Goal: Information Seeking & Learning: Find specific fact

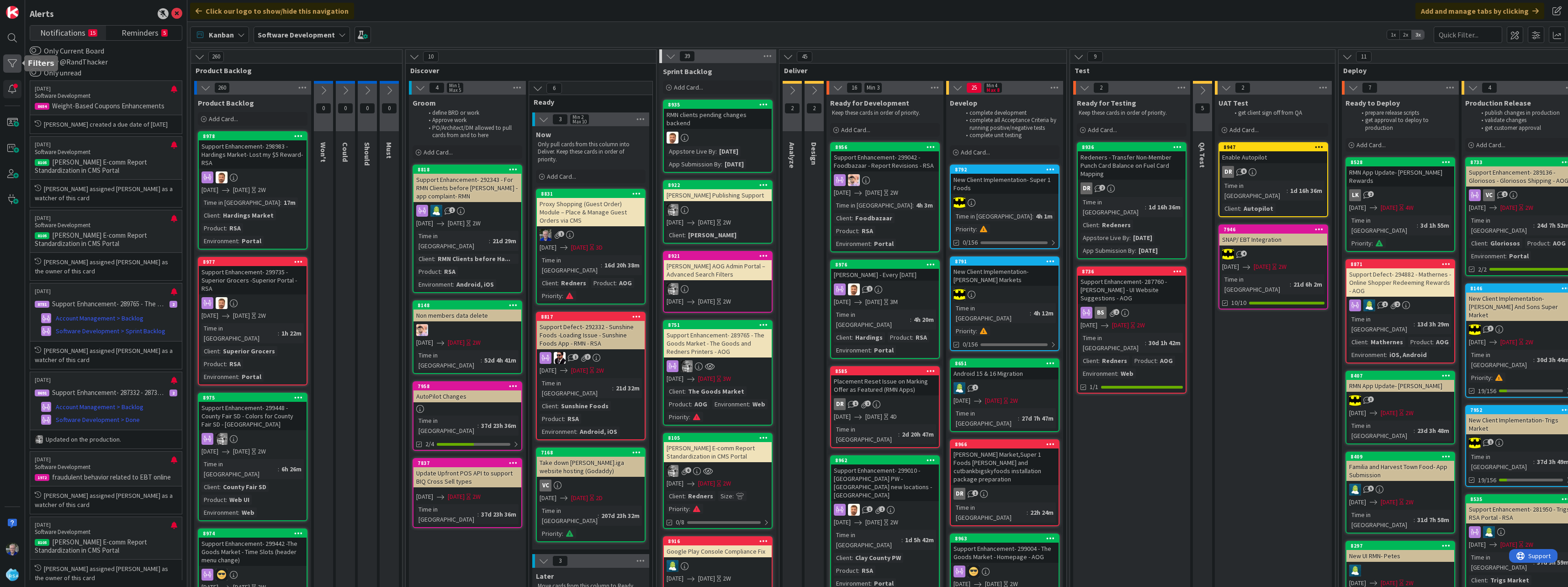
click at [16, 60] on div at bounding box center [12, 63] width 18 height 18
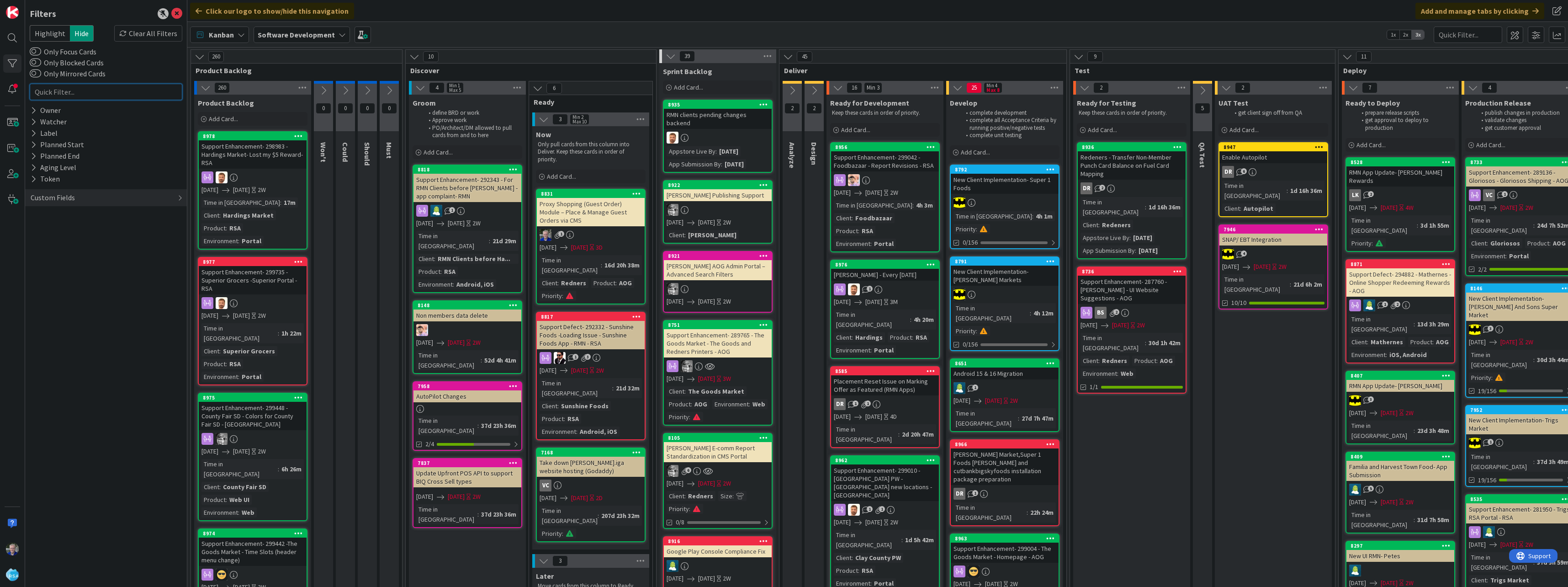
click at [75, 90] on input "text" at bounding box center [106, 91] width 153 height 16
type input "rmn"
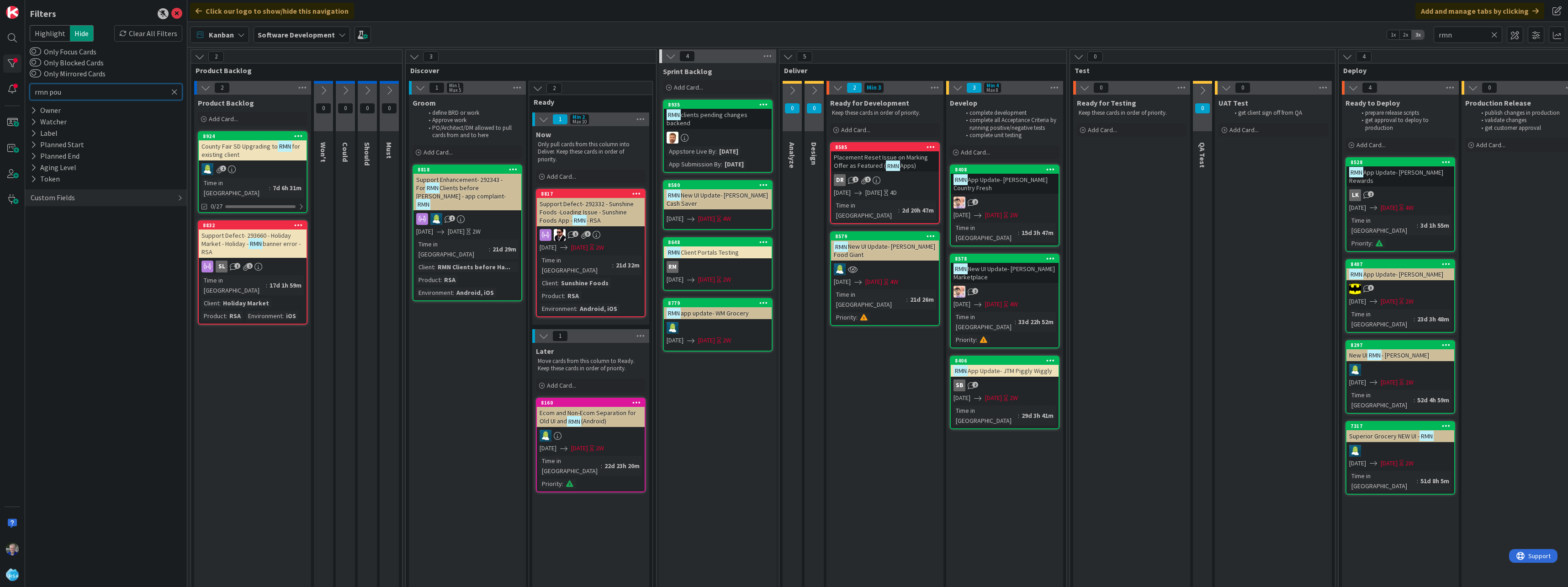
type input "rmn poup"
type input "rmn poupn"
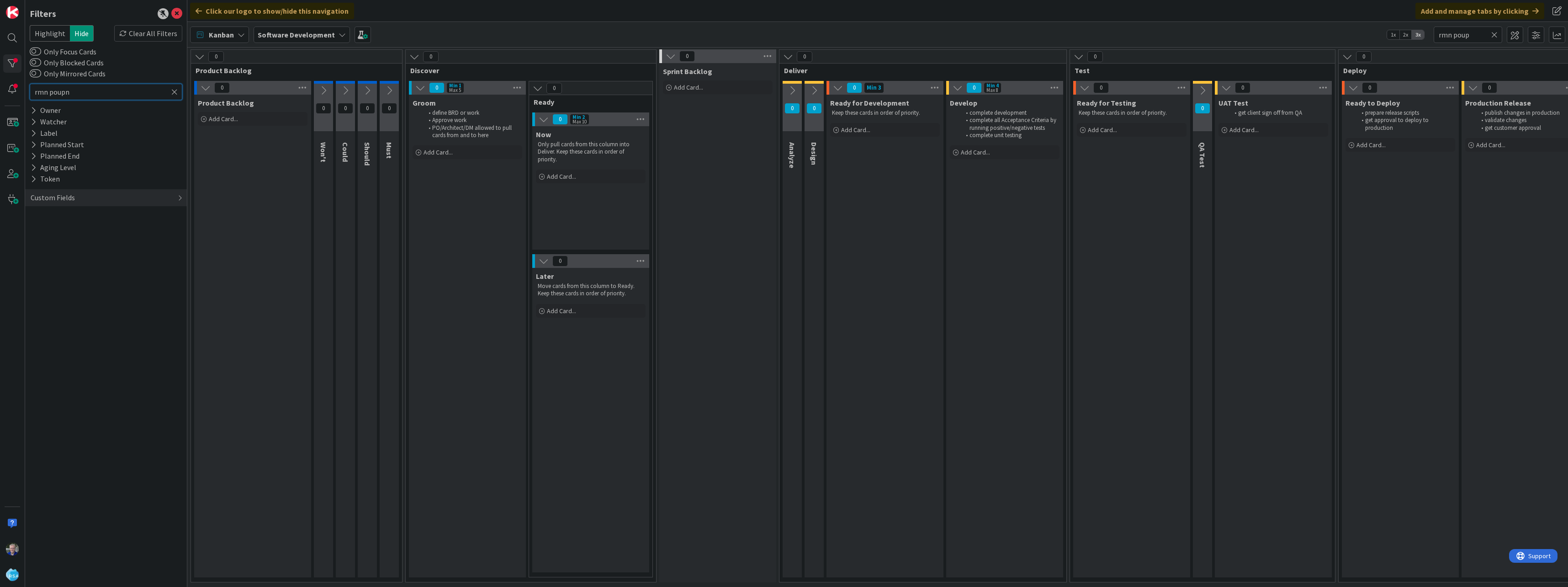
type input "rmn poupn"
type input "rmn"
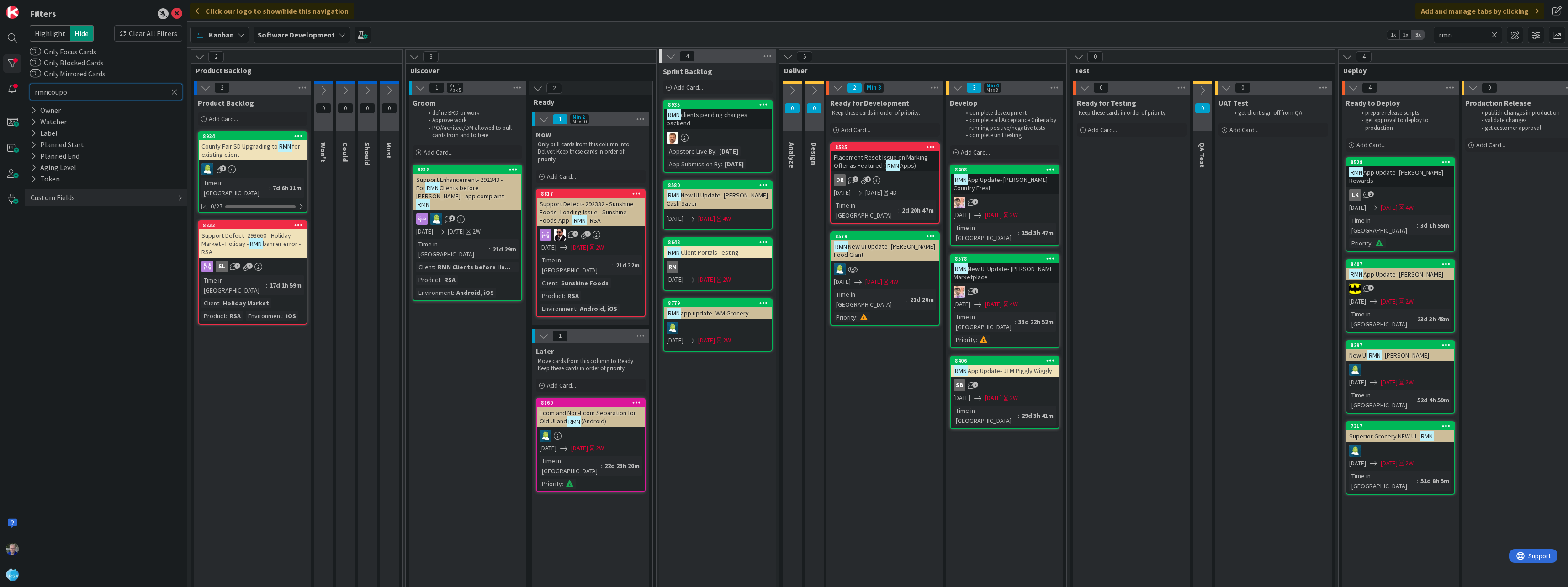
type input "rmncoupon"
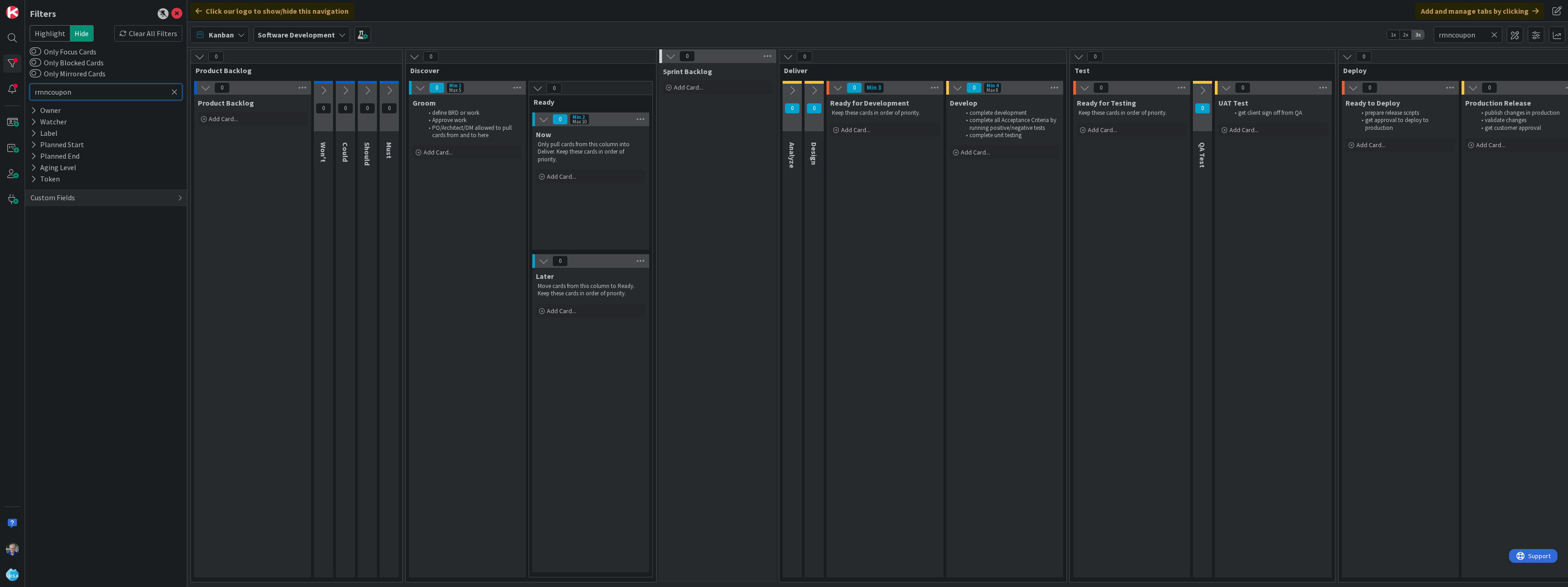
type input "rmn coupon"
click at [91, 91] on input "rmn coupon" at bounding box center [106, 91] width 153 height 16
click at [219, 37] on span "Kanban" at bounding box center [221, 35] width 25 height 11
click at [221, 113] on span "List (Bulk Actions)" at bounding box center [243, 116] width 66 height 14
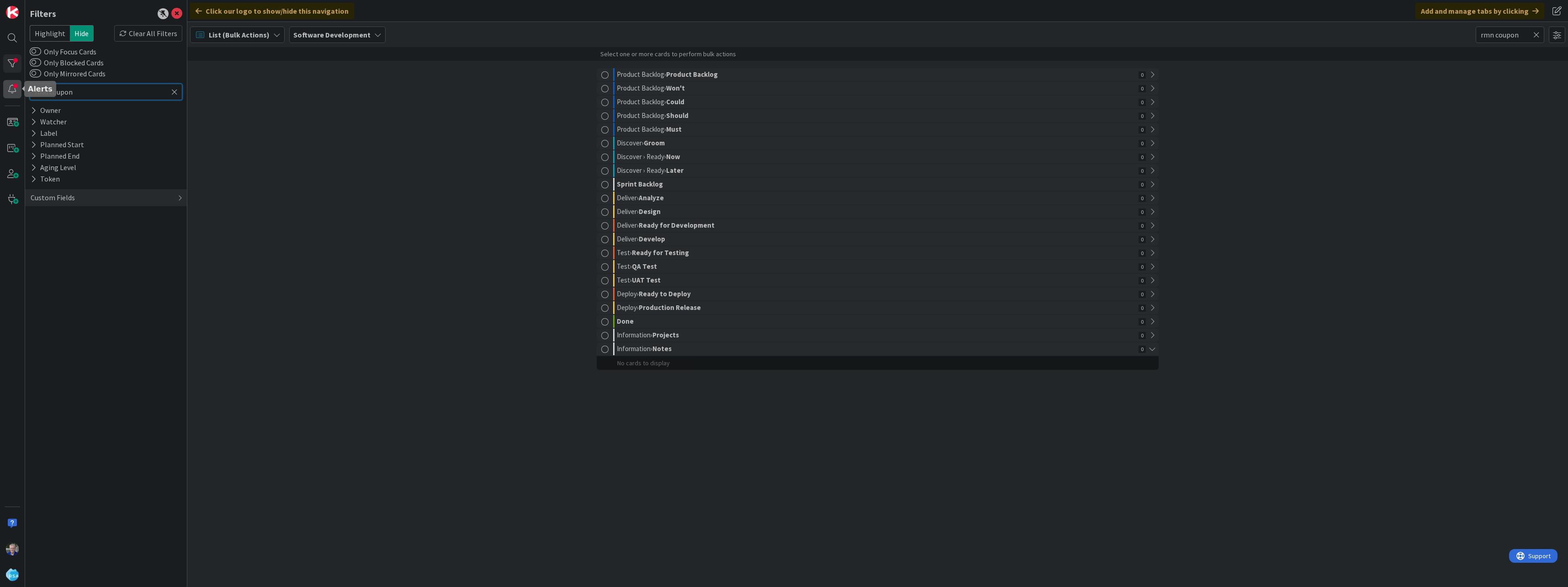
drag, startPoint x: 48, startPoint y: 92, endPoint x: 19, endPoint y: 92, distance: 29.0
click at [19, 92] on div "Filters Highlight Hide Clear All Filters Only Focus Cards Only Blocked Cards On…" at bounding box center [94, 294] width 187 height 587
type input "coupon"
click at [82, 92] on input "coupon" at bounding box center [106, 91] width 153 height 16
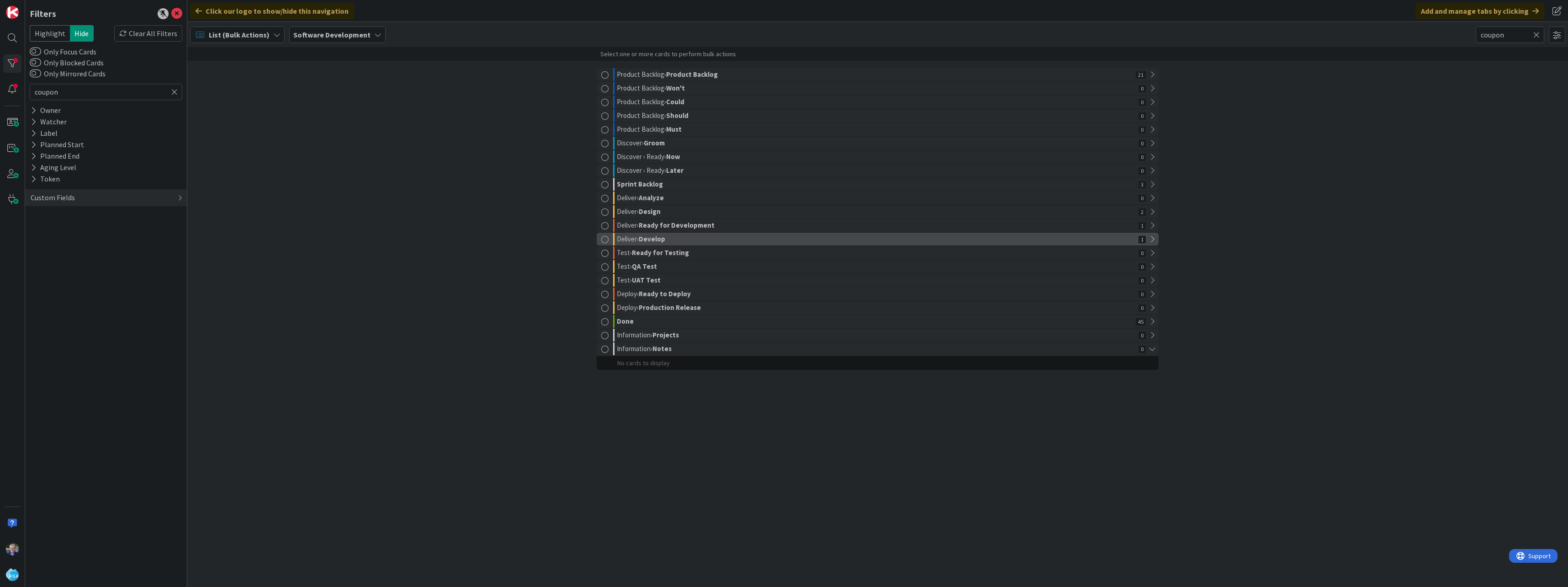
click at [1152, 236] on icon at bounding box center [1152, 239] width 13 height 13
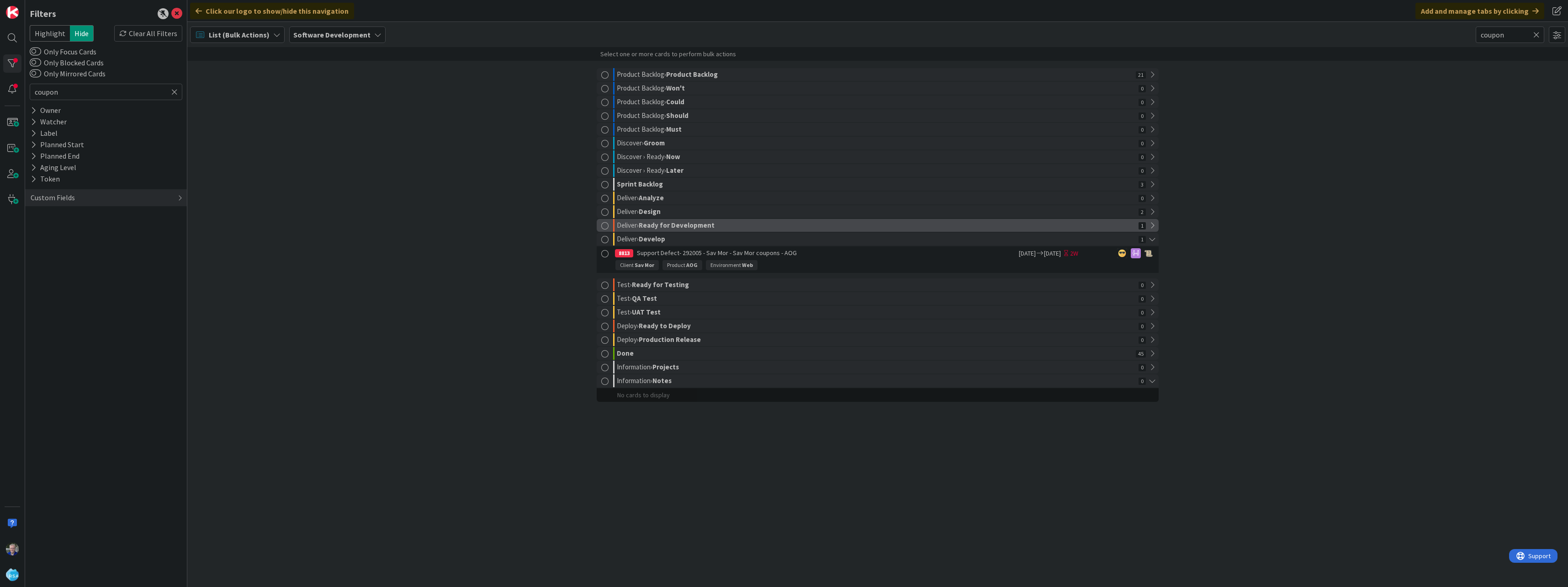
click at [1152, 226] on icon at bounding box center [1152, 225] width 13 height 13
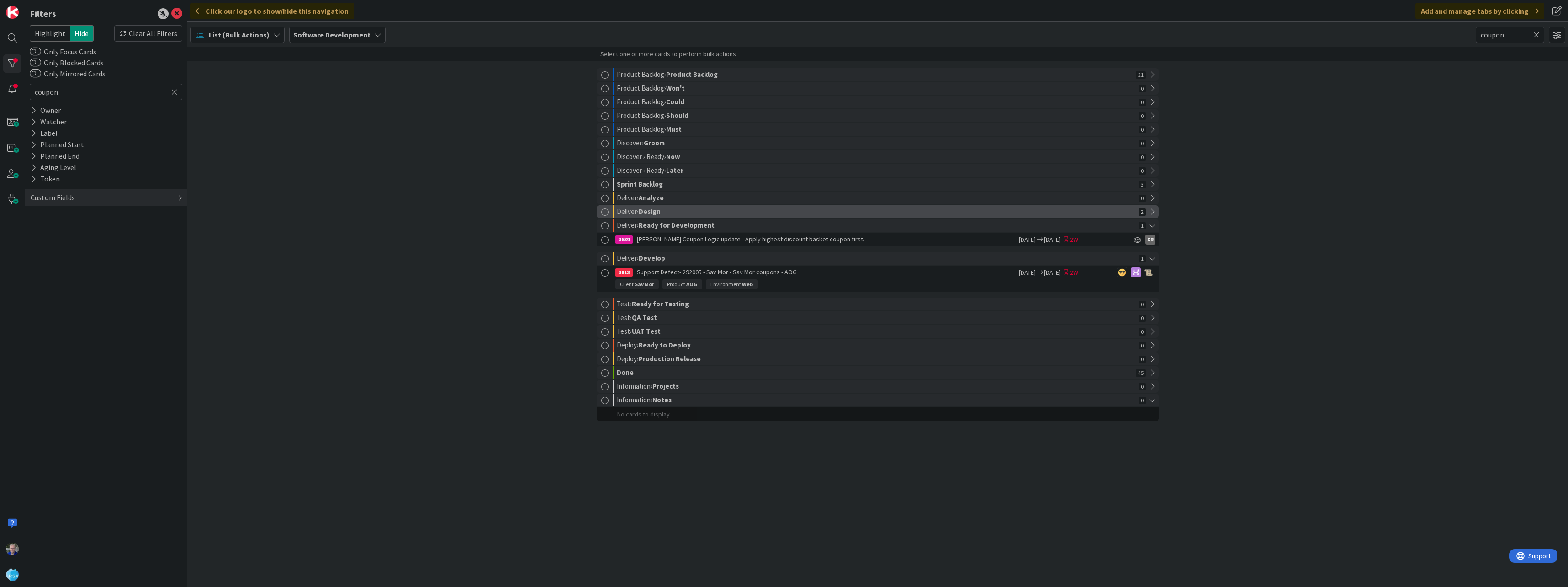
click at [1152, 210] on icon at bounding box center [1152, 211] width 13 height 13
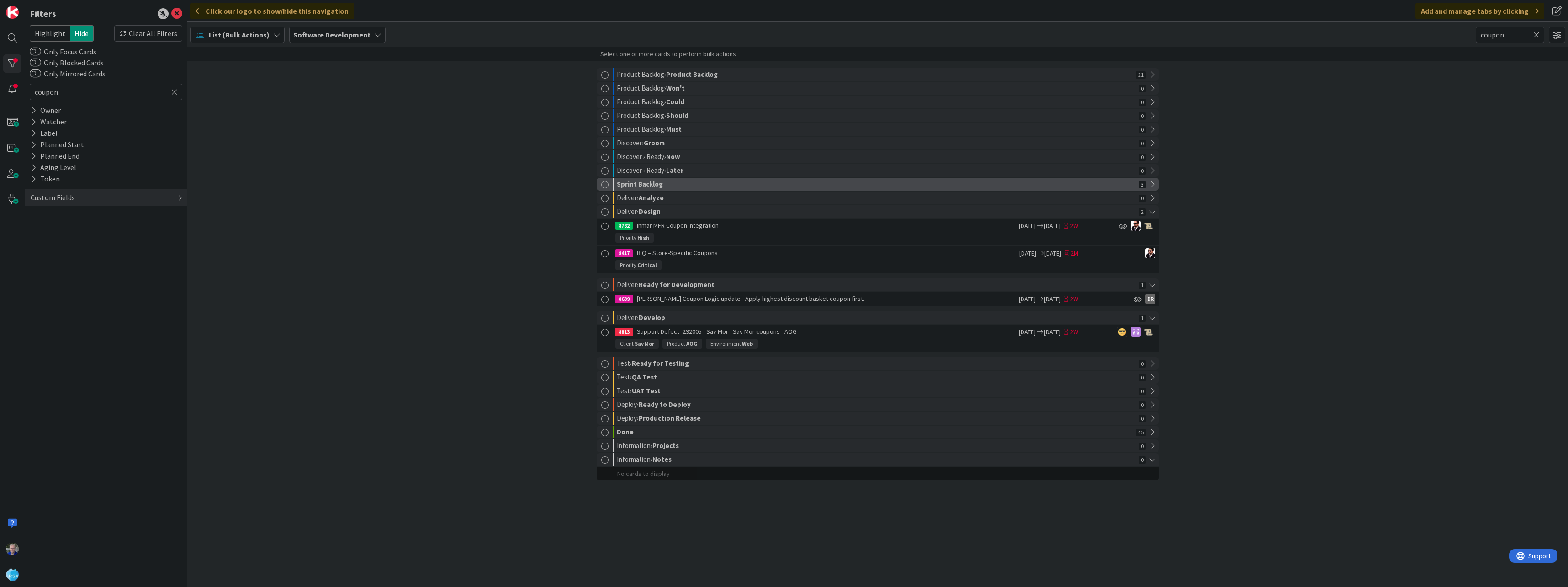
click at [1153, 183] on icon at bounding box center [1152, 184] width 13 height 13
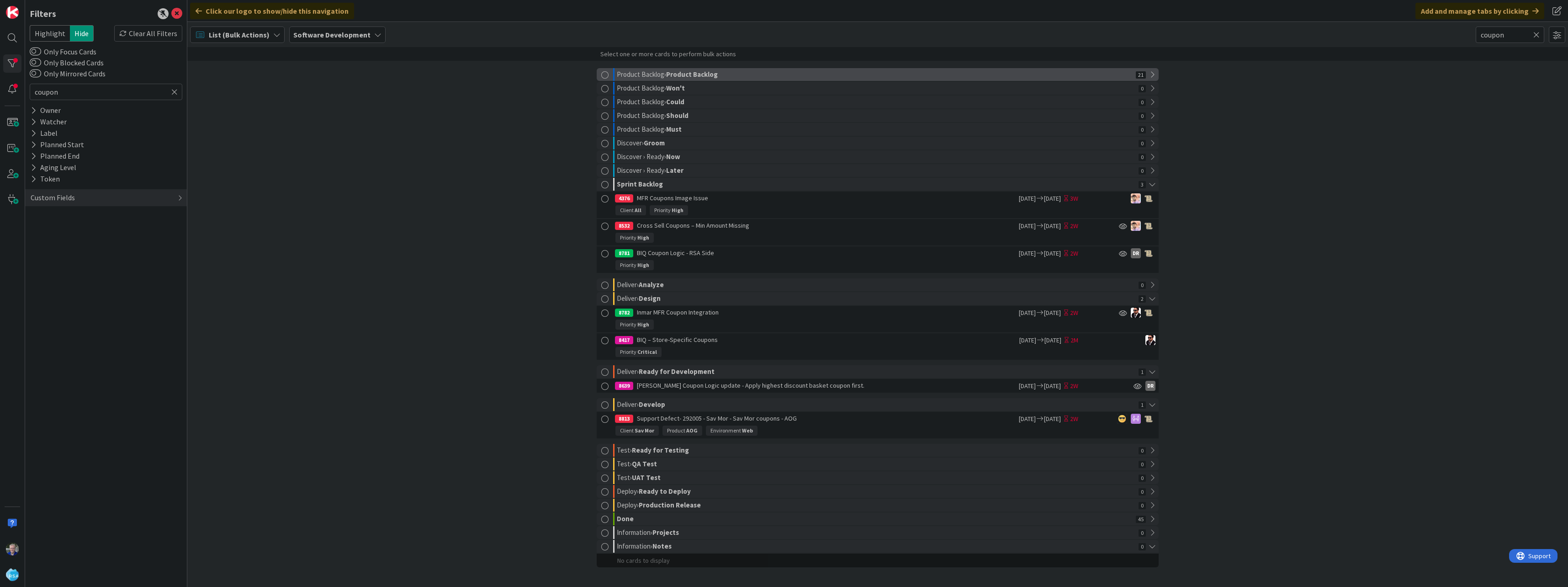
click at [1147, 76] on icon at bounding box center [1152, 74] width 13 height 13
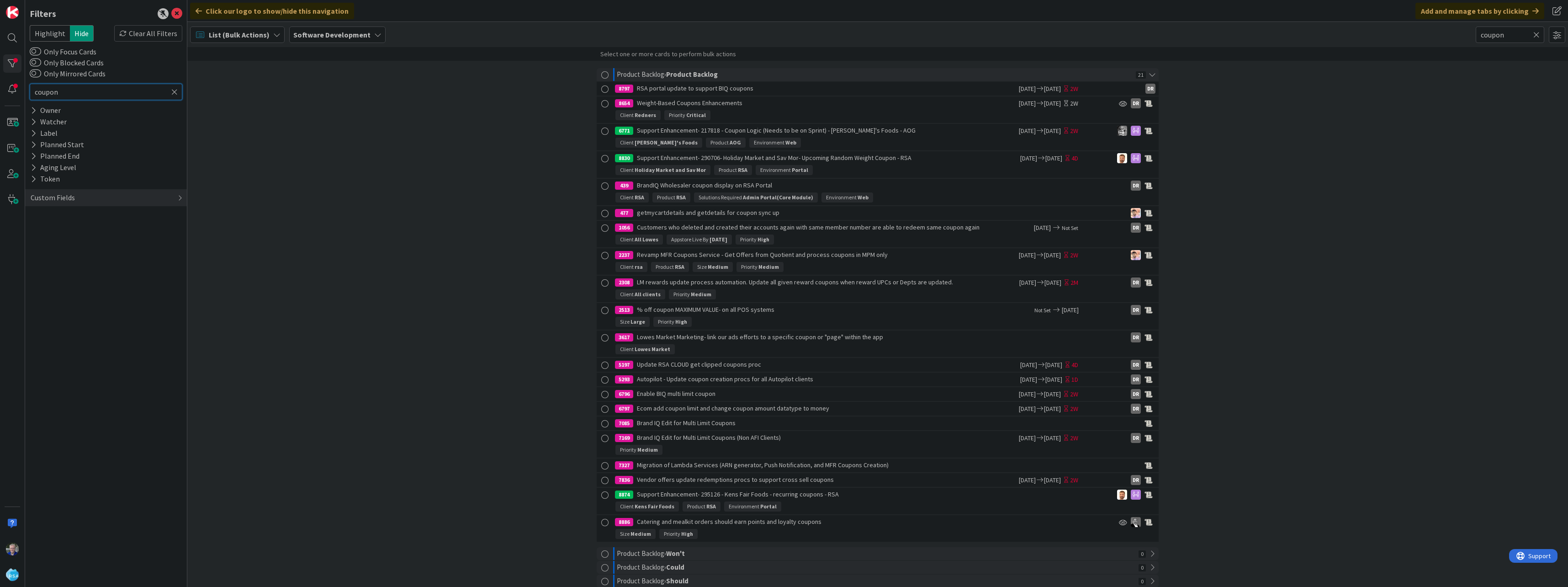
click at [109, 92] on input "coupon" at bounding box center [106, 91] width 153 height 16
type input "coupon dis"
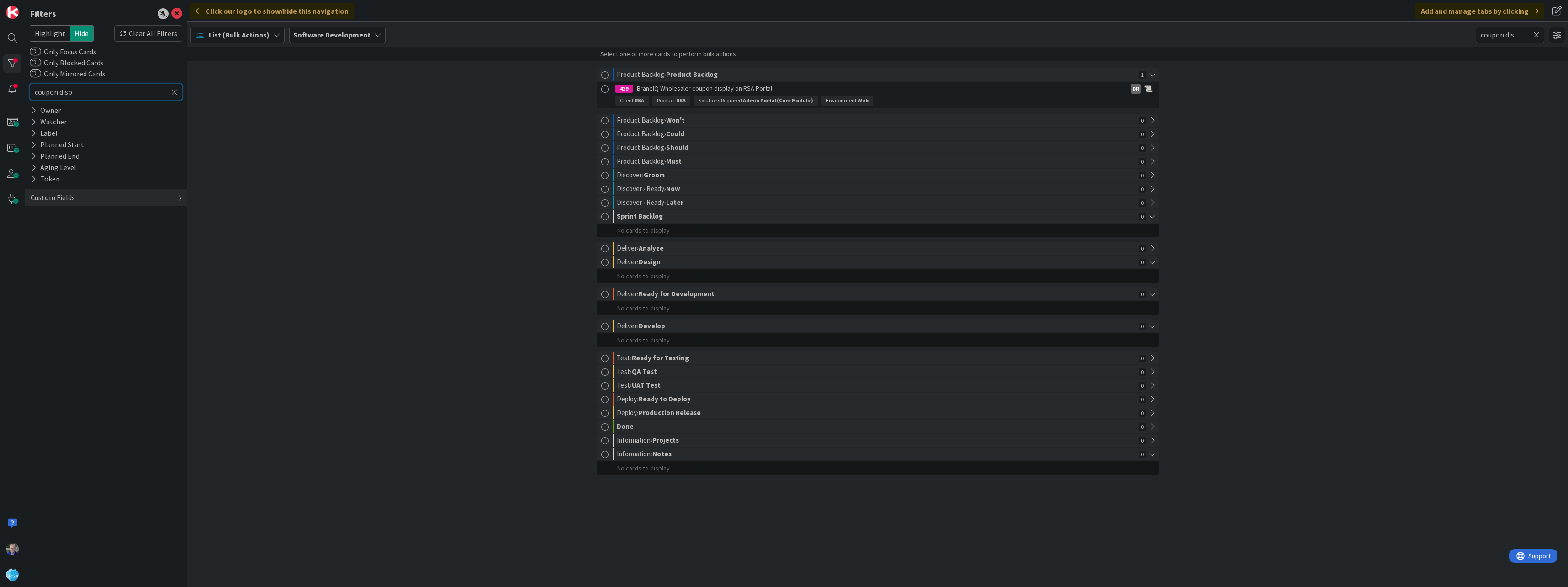
type input "coupon displ"
type input "coupon display"
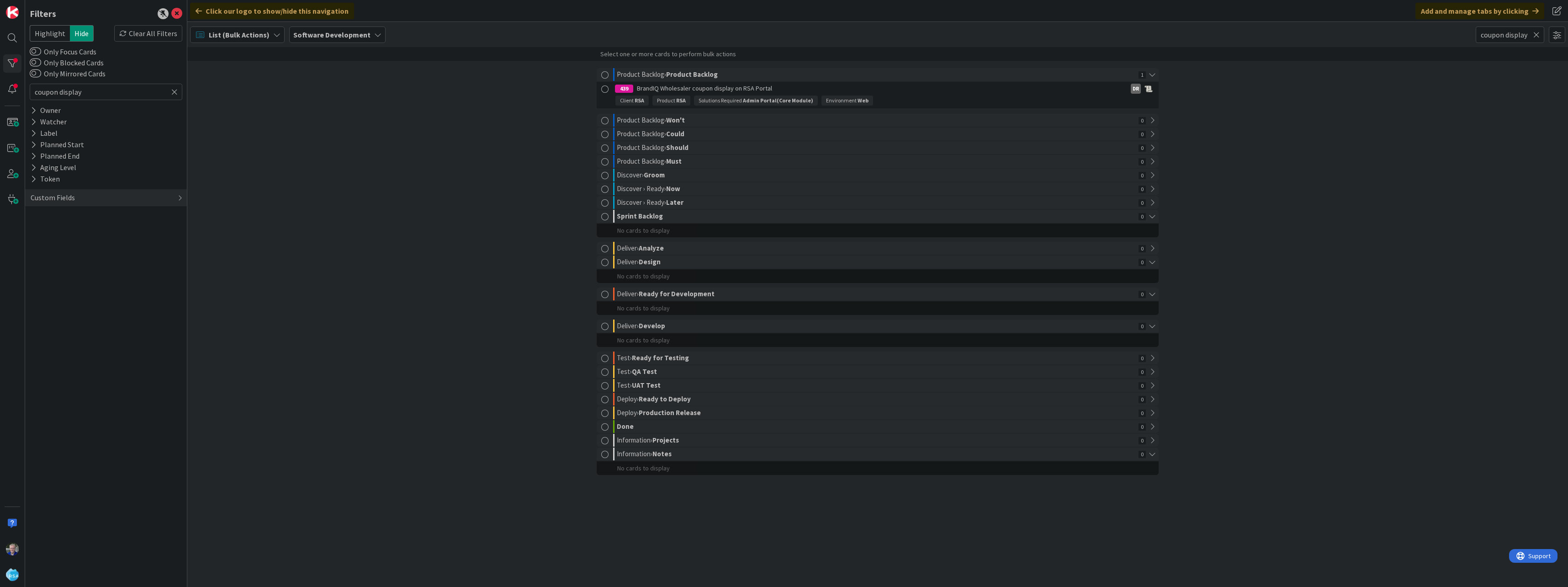
click at [724, 94] on div "439 BrandIQ Wholesaler coupon display on RSA Portal" at bounding box center [846, 88] width 463 height 14
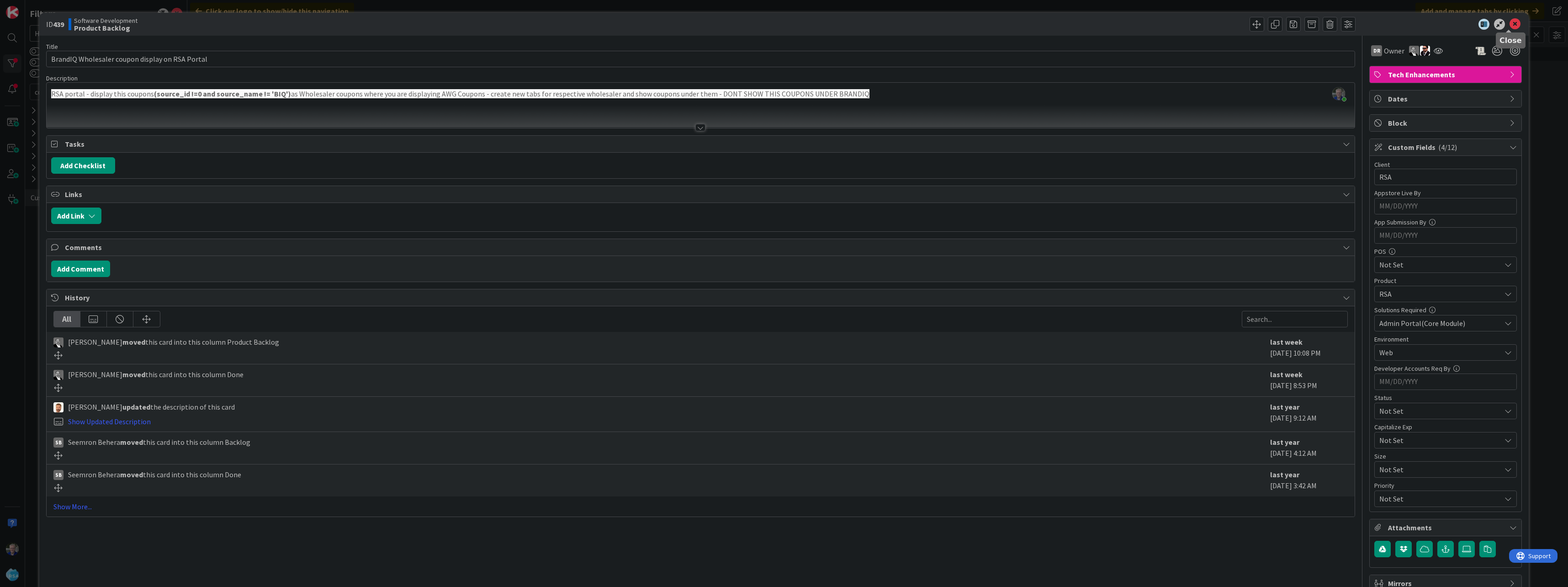
click at [1510, 26] on icon at bounding box center [1515, 24] width 11 height 11
